Goal: Transaction & Acquisition: Book appointment/travel/reservation

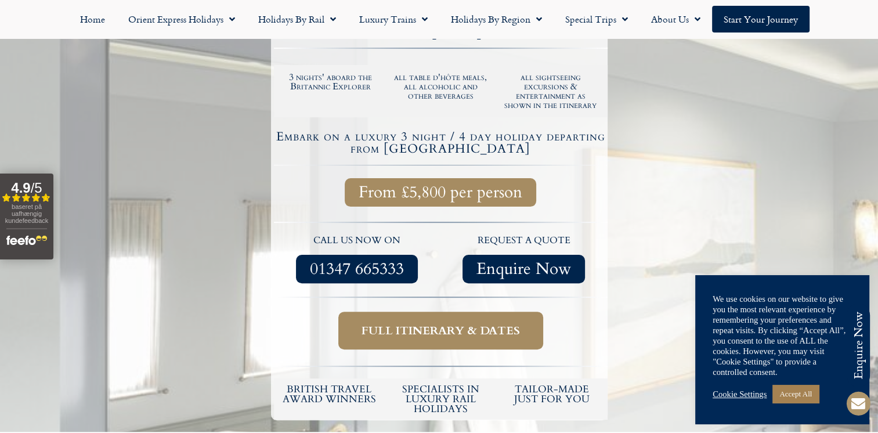
scroll to position [290, 0]
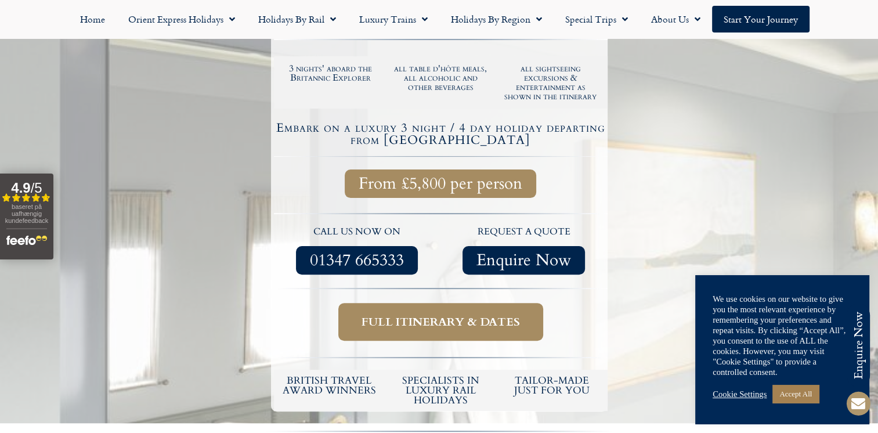
click at [741, 394] on link "Cookie Settings" at bounding box center [739, 394] width 54 height 10
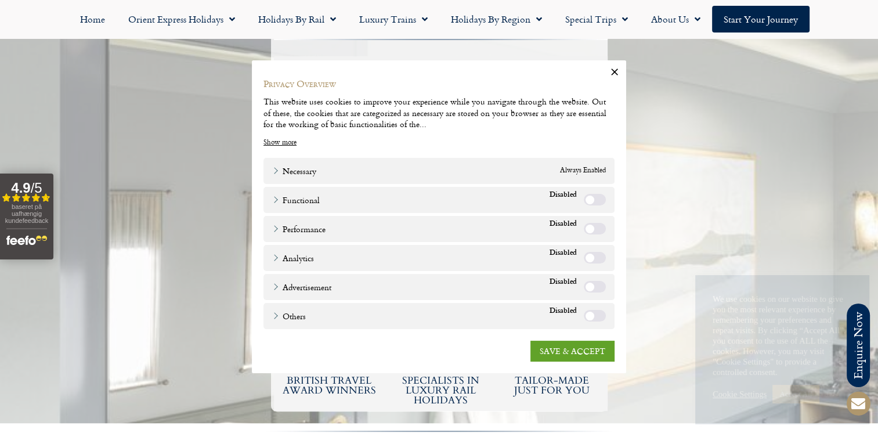
click at [589, 204] on label "Functional" at bounding box center [595, 199] width 22 height 12
click at [592, 198] on label "Functional" at bounding box center [595, 199] width 22 height 12
click at [573, 347] on link "SAVE & ACCEPT" at bounding box center [572, 350] width 84 height 21
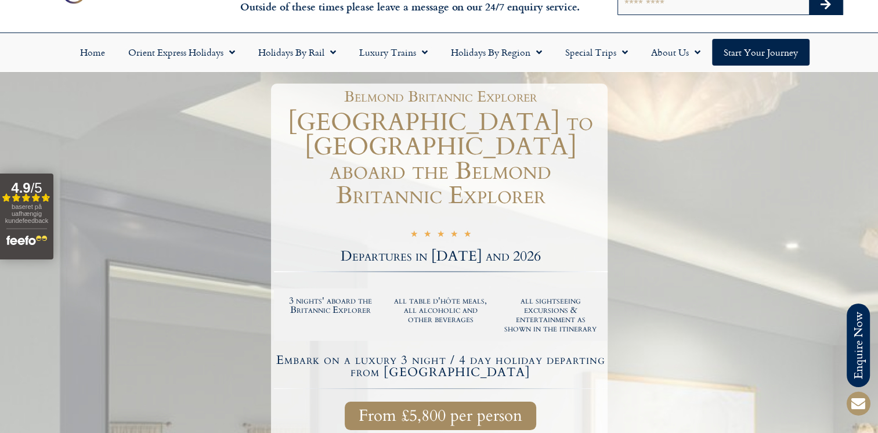
scroll to position [0, 0]
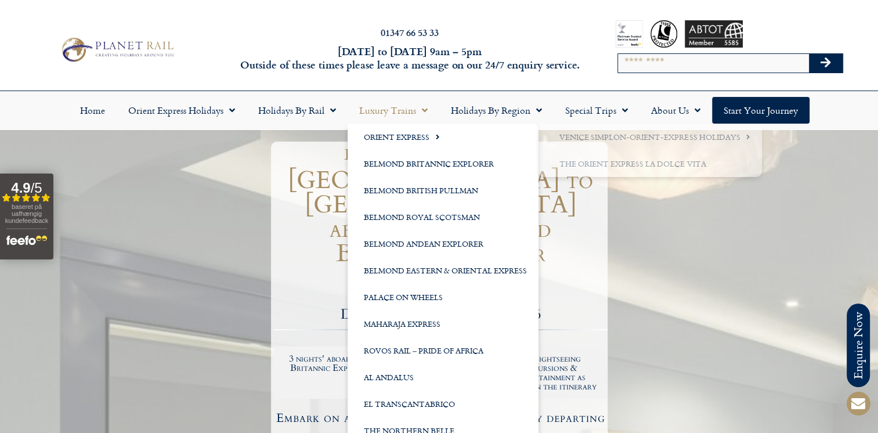
click at [413, 114] on link "Luxury Trains" at bounding box center [393, 110] width 92 height 27
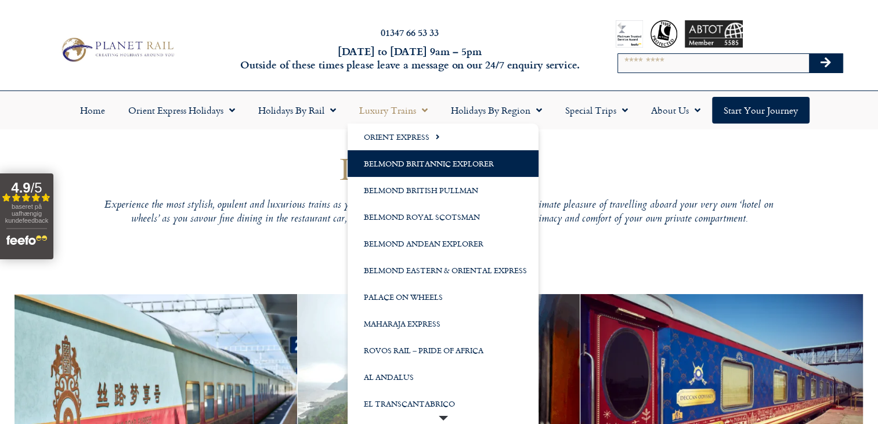
click at [410, 162] on link "Belmond Britannic Explorer" at bounding box center [442, 163] width 191 height 27
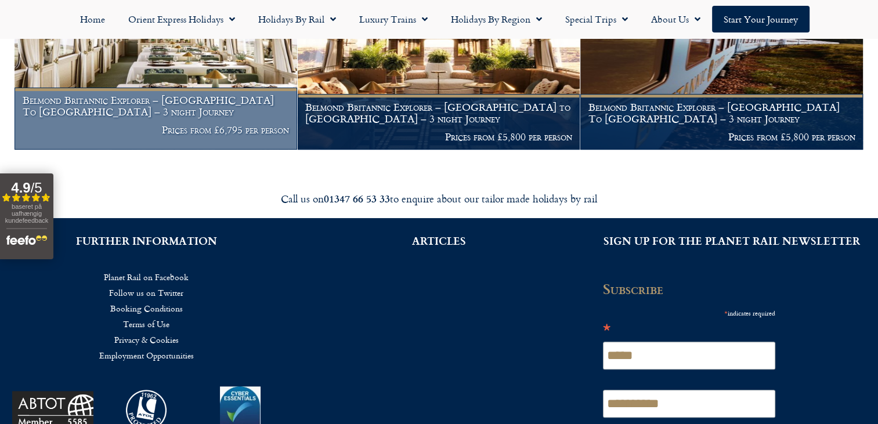
scroll to position [292, 0]
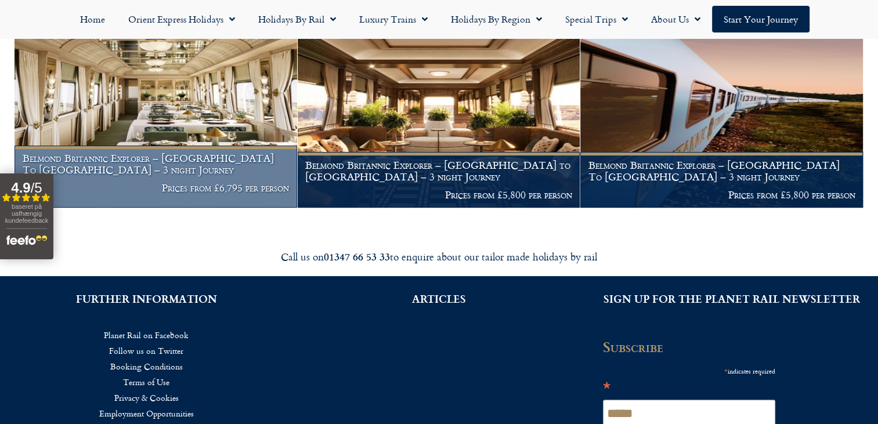
click at [254, 180] on figcaption "Belmond Britannic Explorer – London To The Lake District – 3 night Journey Pric…" at bounding box center [156, 177] width 283 height 63
